Goal: Information Seeking & Learning: Find specific fact

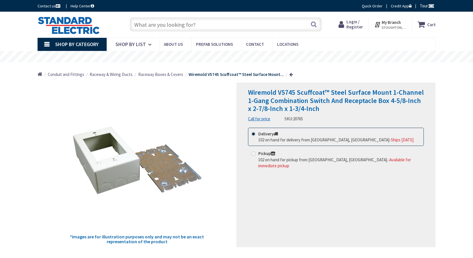
click at [244, 28] on input "text" at bounding box center [226, 24] width 192 height 14
paste input "BAR HANGER"
type input "BHA1"
click at [313, 24] on button "Search" at bounding box center [313, 24] width 7 height 13
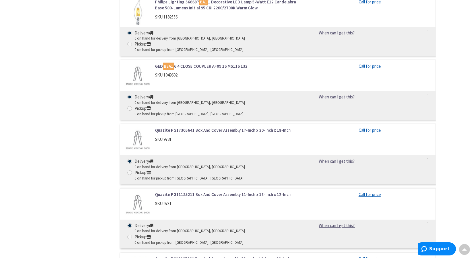
scroll to position [1394, 0]
